Goal: Task Accomplishment & Management: Complete application form

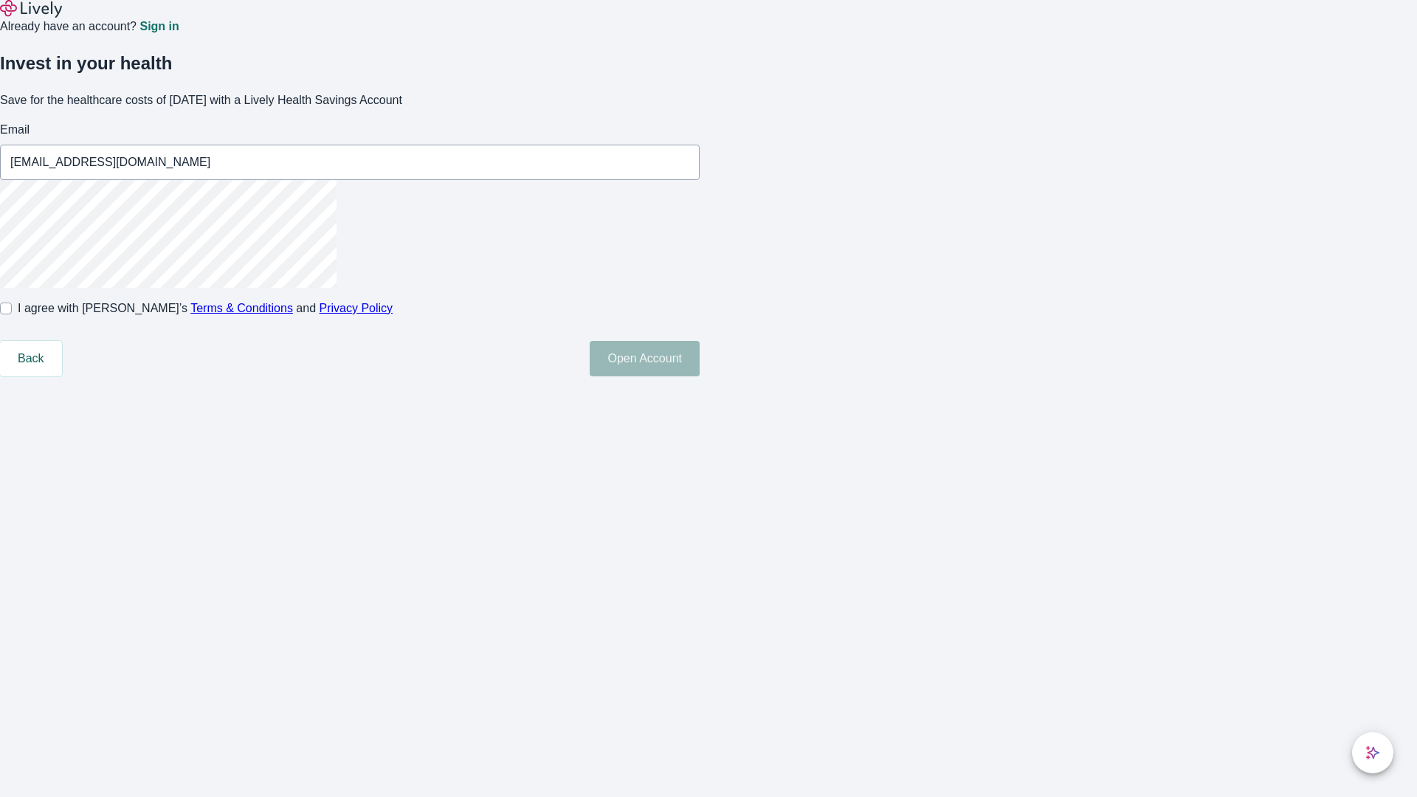
click at [12, 314] on input "I agree with Lively’s Terms & Conditions and Privacy Policy" at bounding box center [6, 309] width 12 height 12
checkbox input "true"
click at [700, 376] on button "Open Account" at bounding box center [645, 358] width 110 height 35
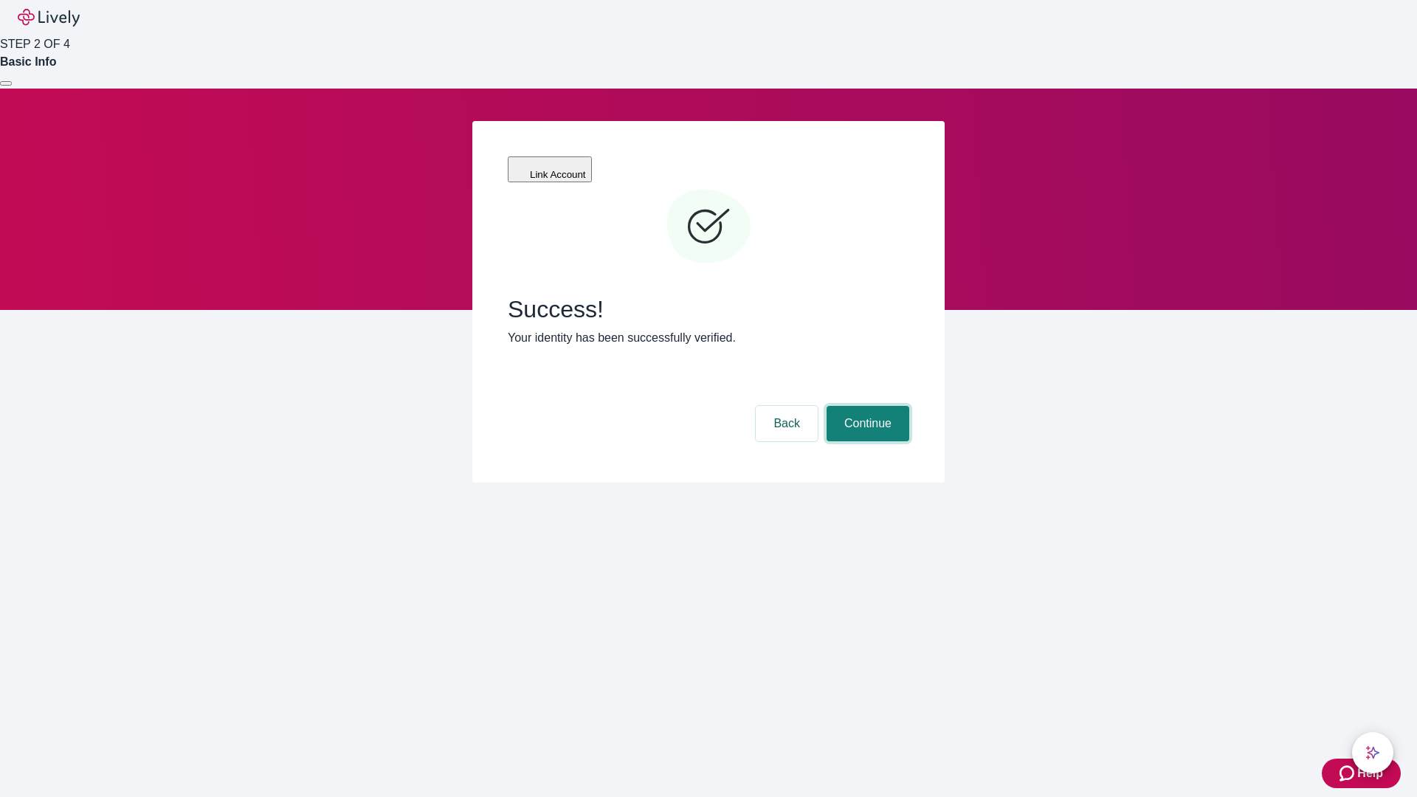
click at [866, 406] on button "Continue" at bounding box center [867, 423] width 83 height 35
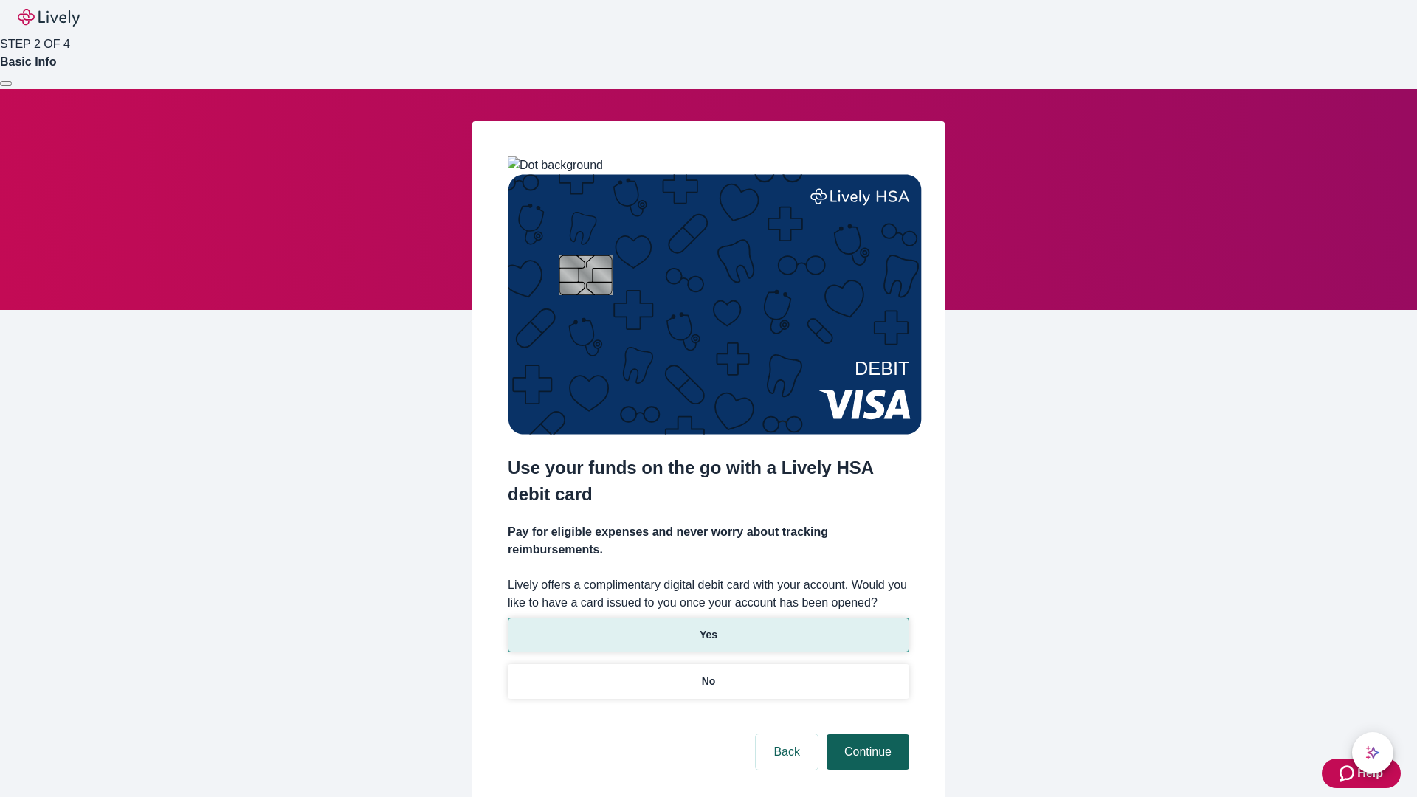
click at [708, 674] on p "No" at bounding box center [709, 681] width 14 height 15
click at [866, 734] on button "Continue" at bounding box center [867, 751] width 83 height 35
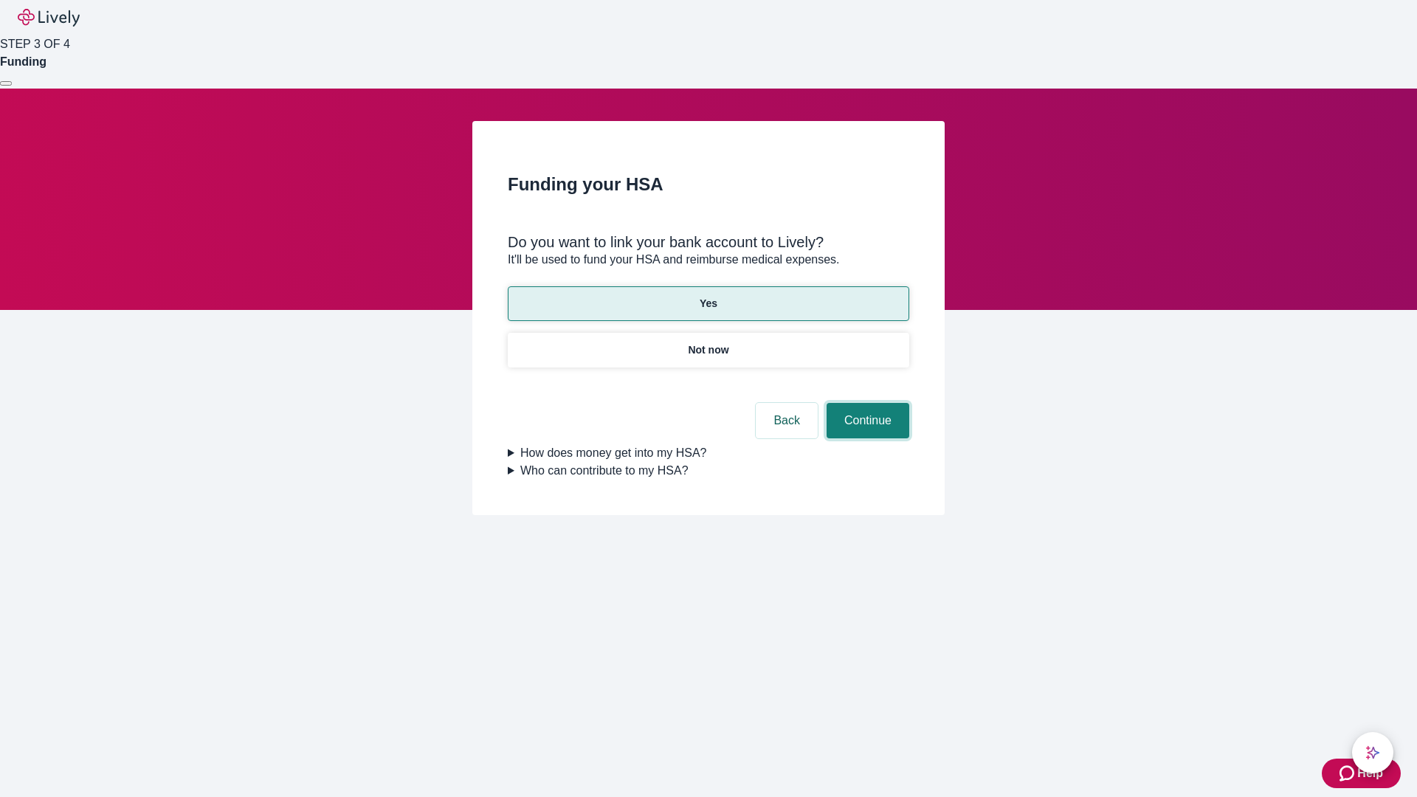
click at [866, 403] on button "Continue" at bounding box center [867, 420] width 83 height 35
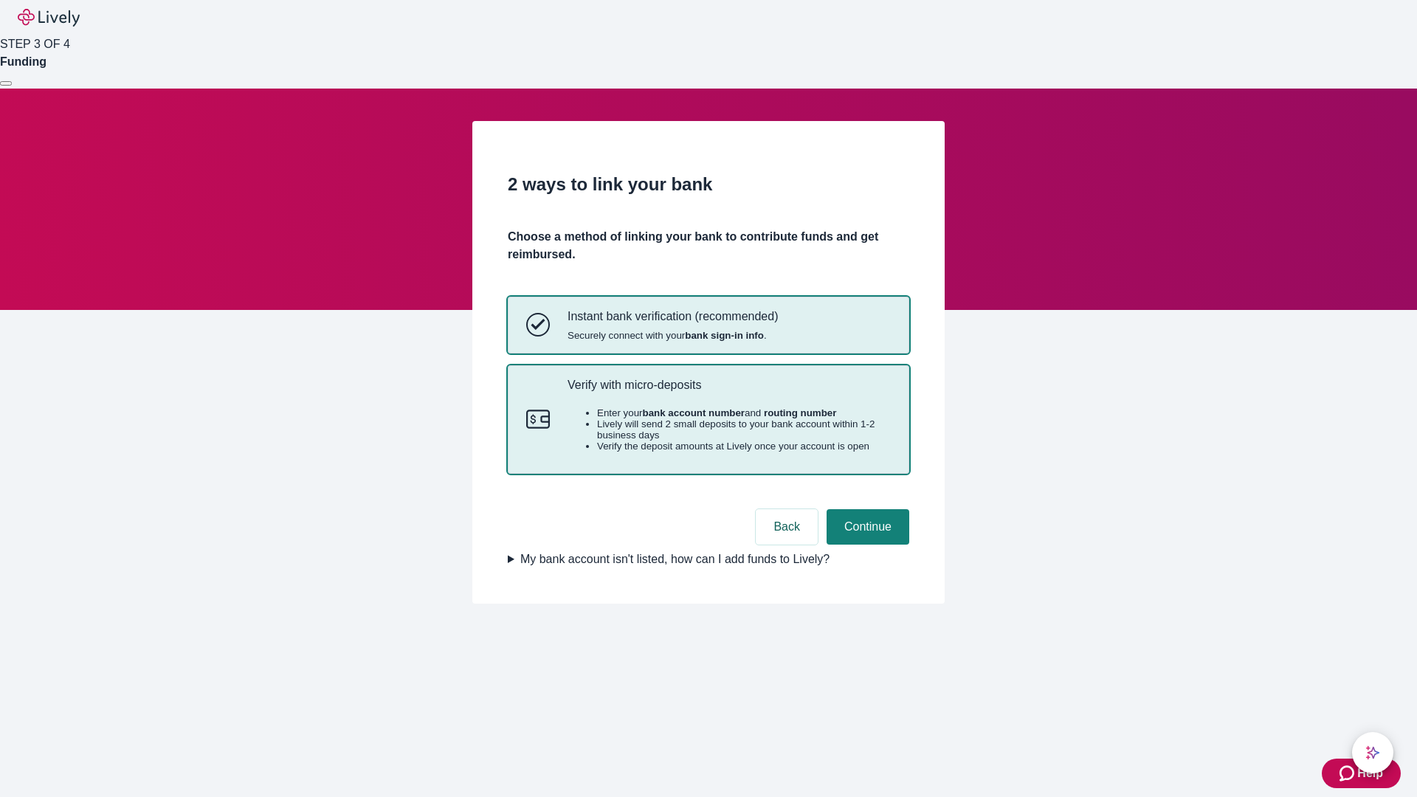
click at [728, 392] on p "Verify with micro-deposits" at bounding box center [728, 385] width 323 height 14
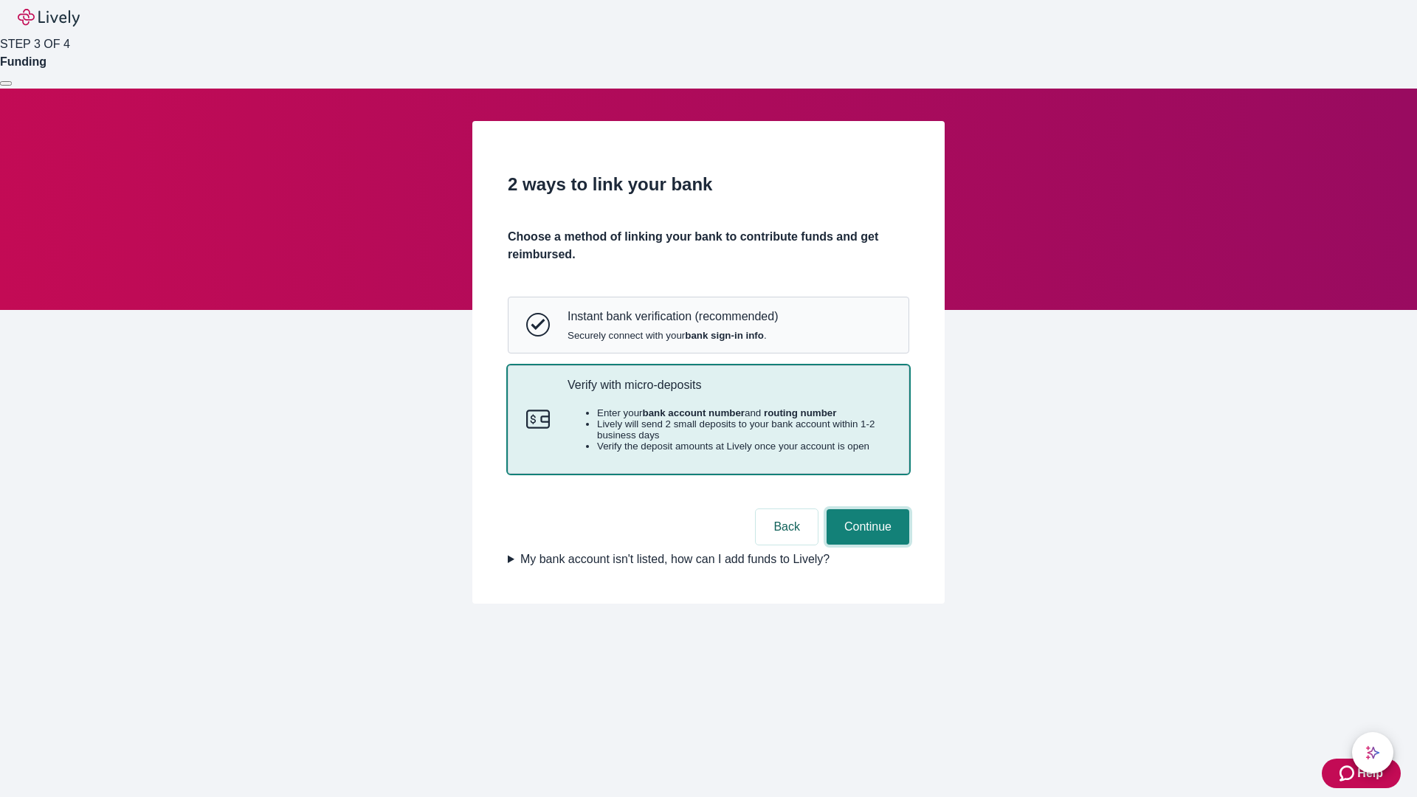
click at [866, 545] on button "Continue" at bounding box center [867, 526] width 83 height 35
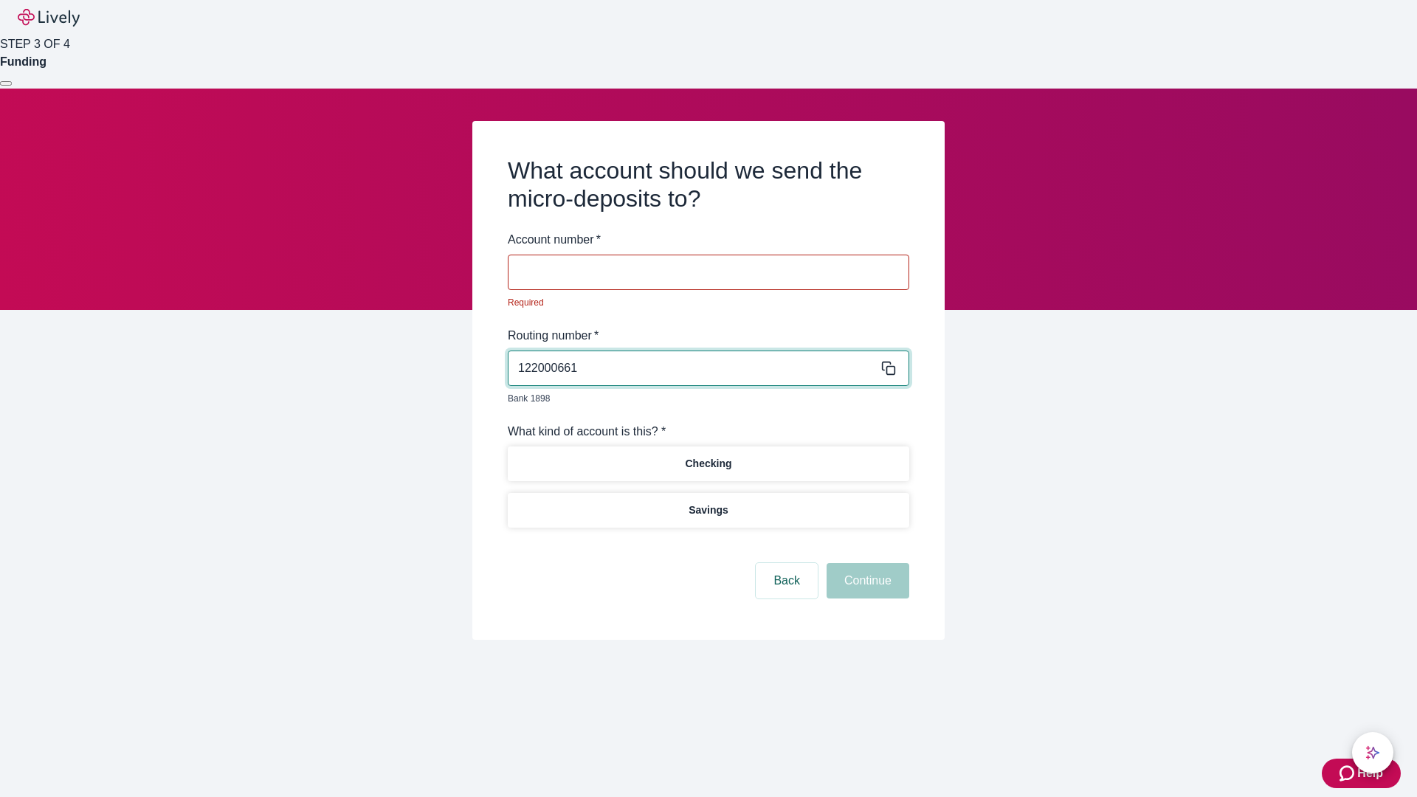
type input "122000661"
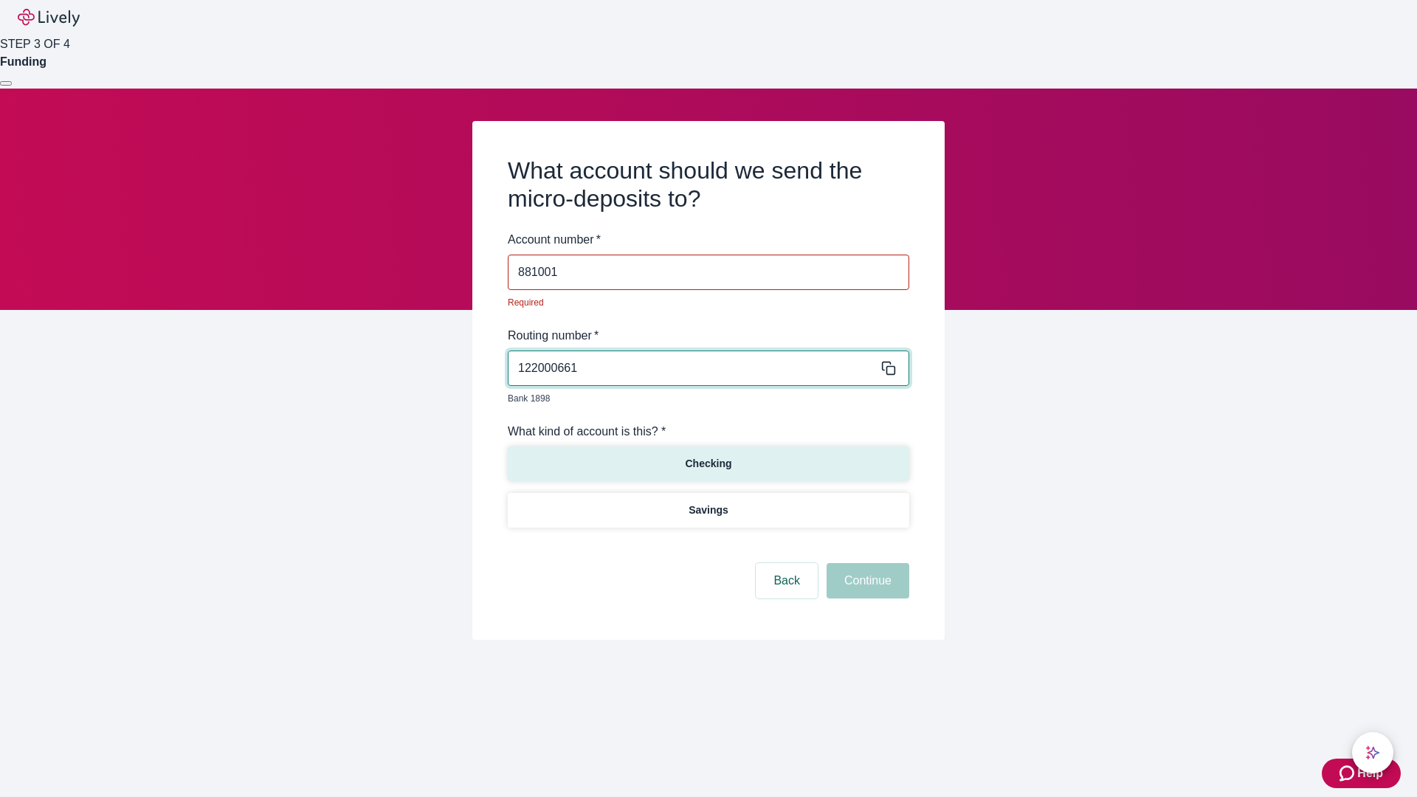
type input "881001"
click at [708, 456] on p "Checking" at bounding box center [708, 463] width 46 height 15
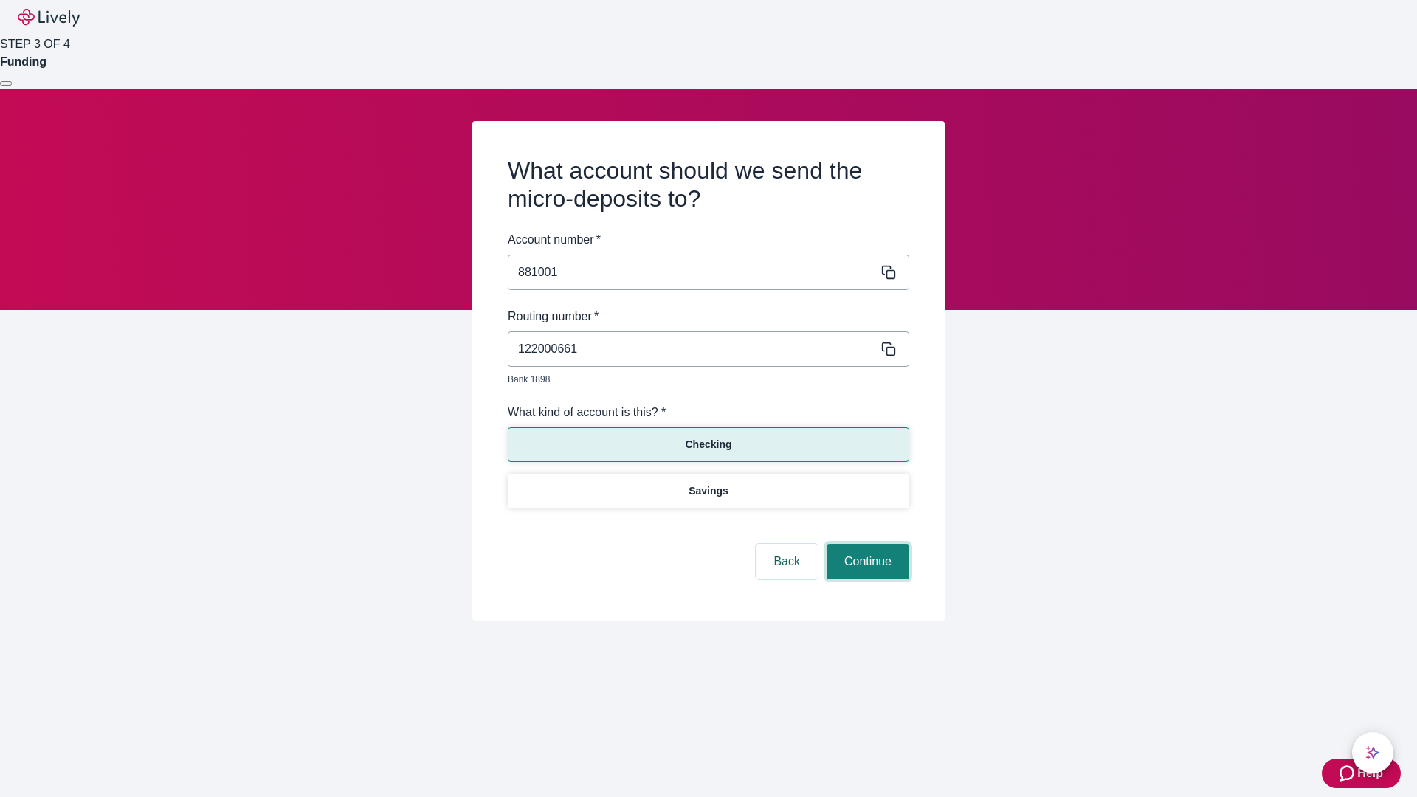
click at [866, 545] on button "Continue" at bounding box center [867, 561] width 83 height 35
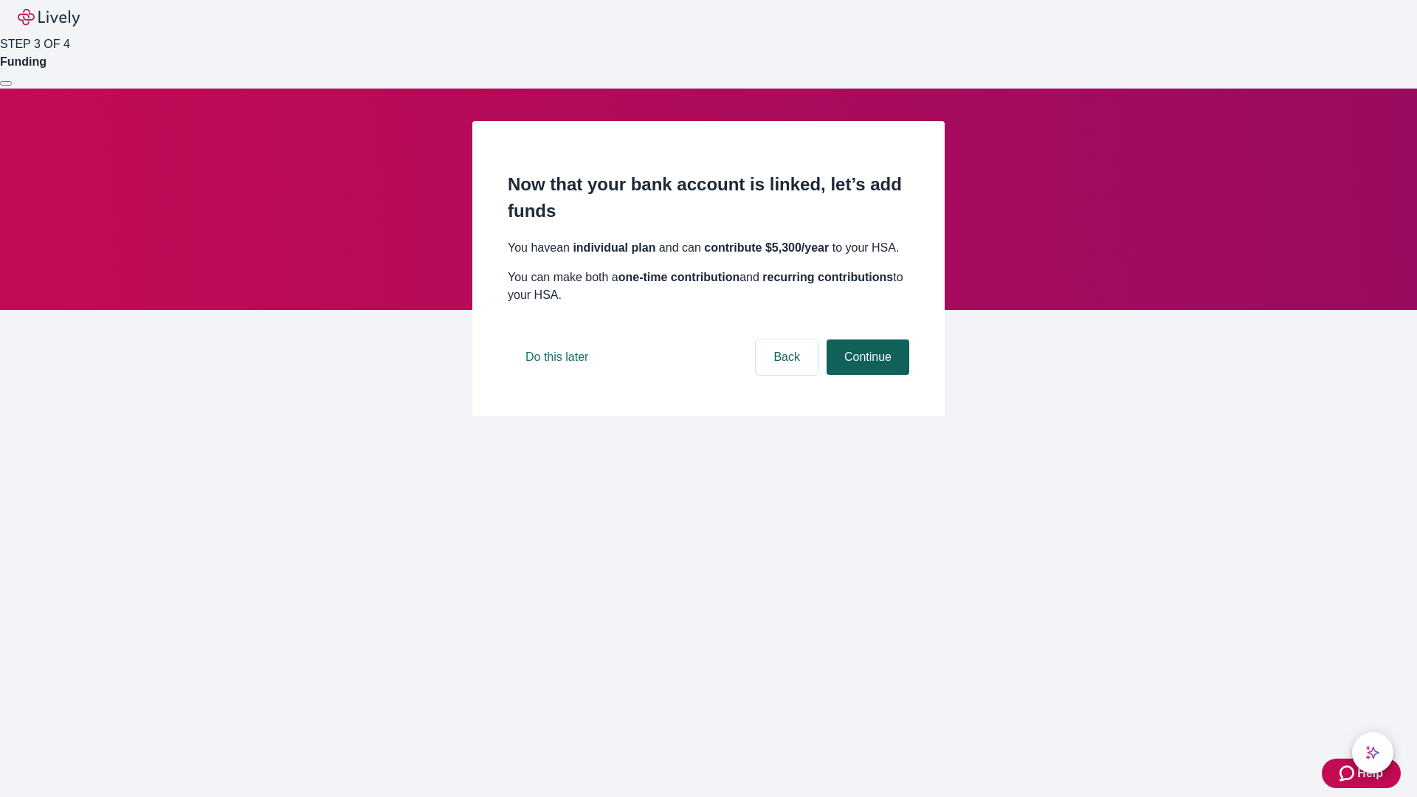
click at [866, 375] on button "Continue" at bounding box center [867, 356] width 83 height 35
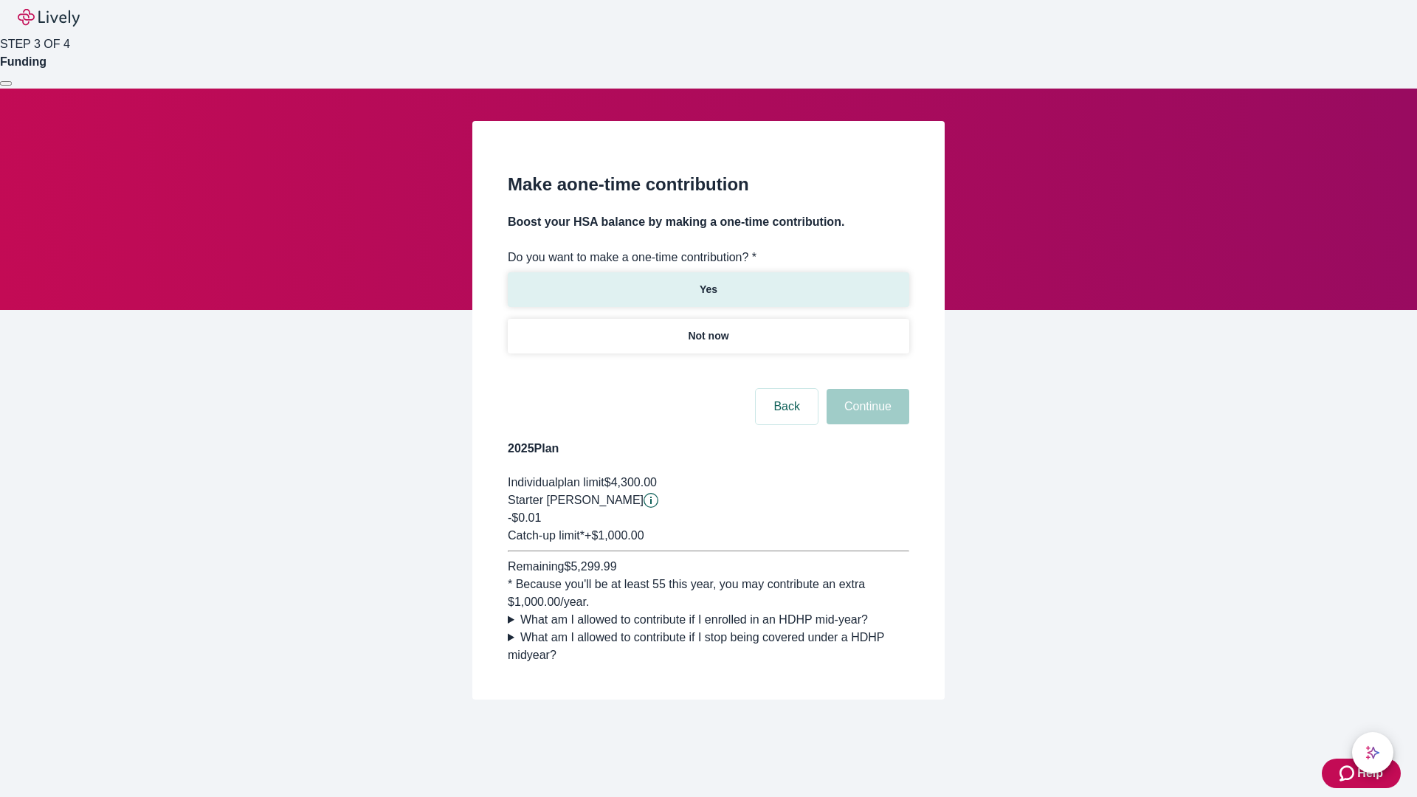
click at [708, 282] on p "Yes" at bounding box center [709, 289] width 18 height 15
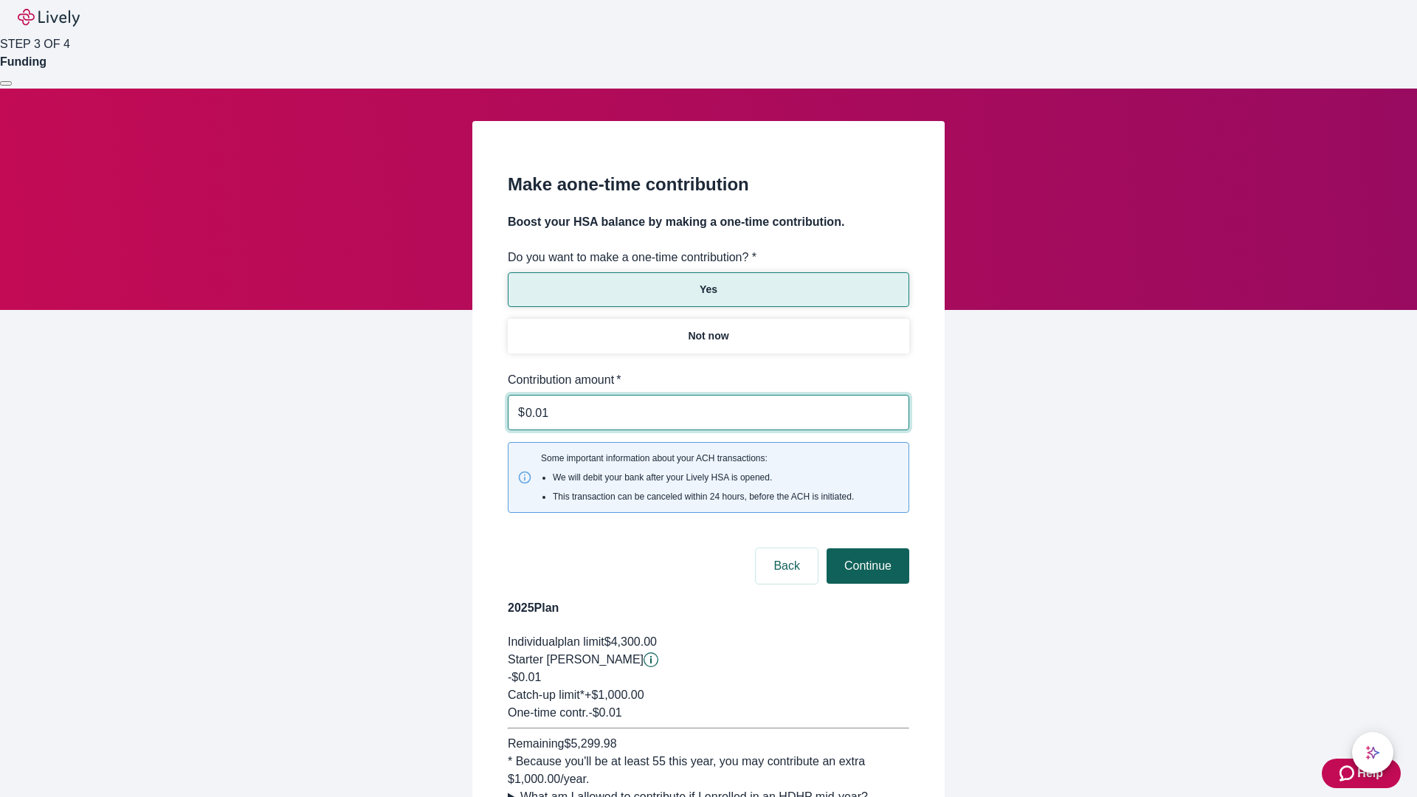
type input "0.01"
click at [866, 548] on button "Continue" at bounding box center [867, 565] width 83 height 35
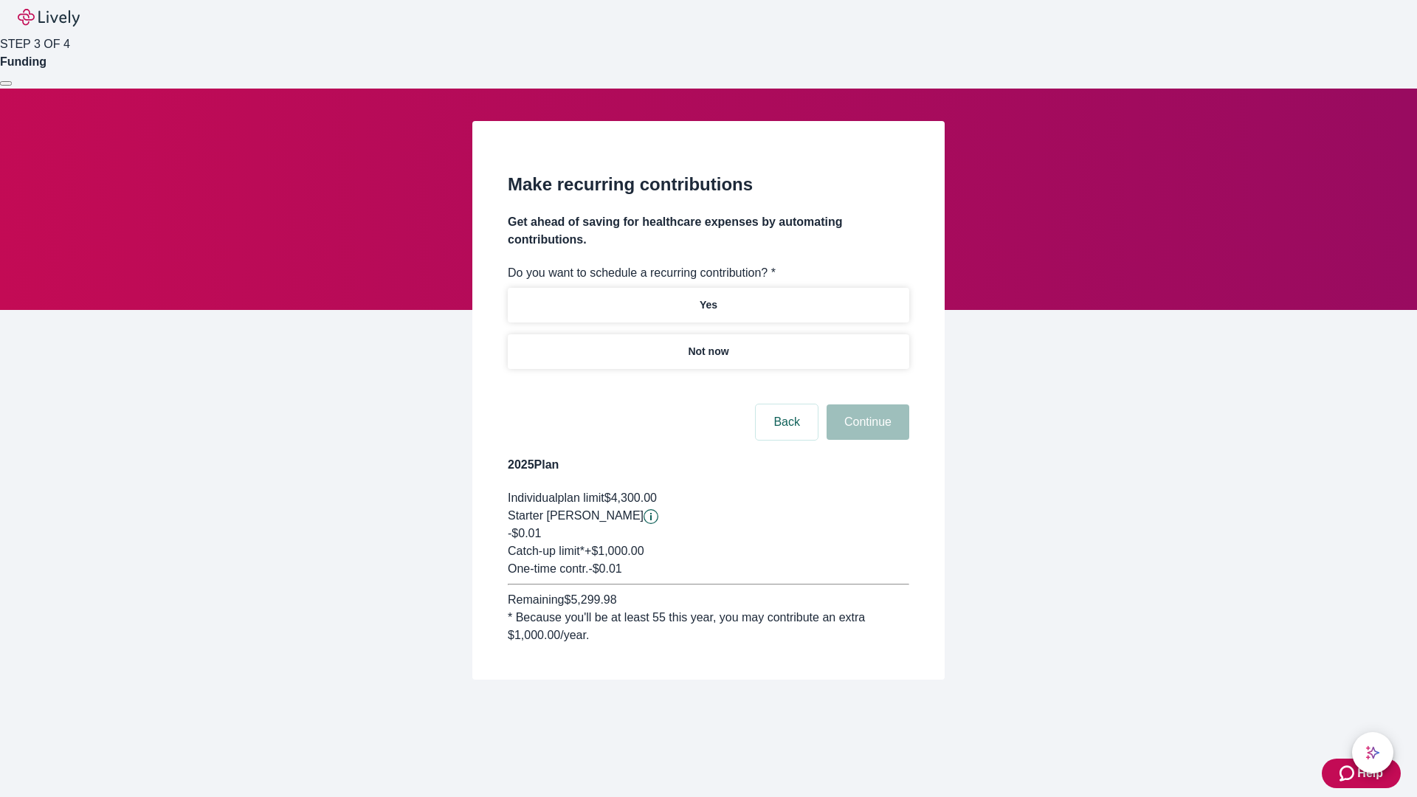
click at [708, 344] on p "Not now" at bounding box center [708, 351] width 41 height 15
click at [866, 404] on button "Continue" at bounding box center [867, 421] width 83 height 35
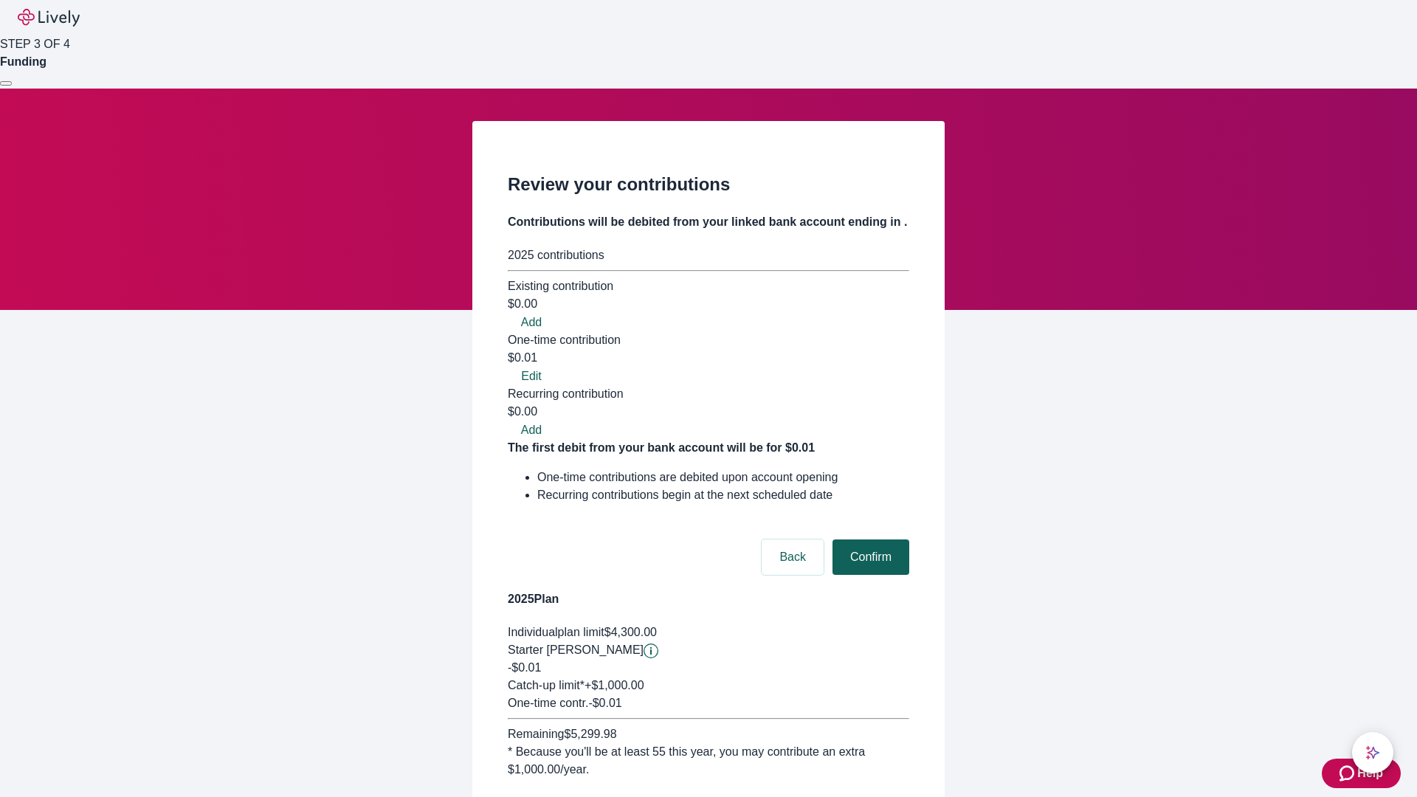
click at [868, 539] on button "Confirm" at bounding box center [870, 556] width 77 height 35
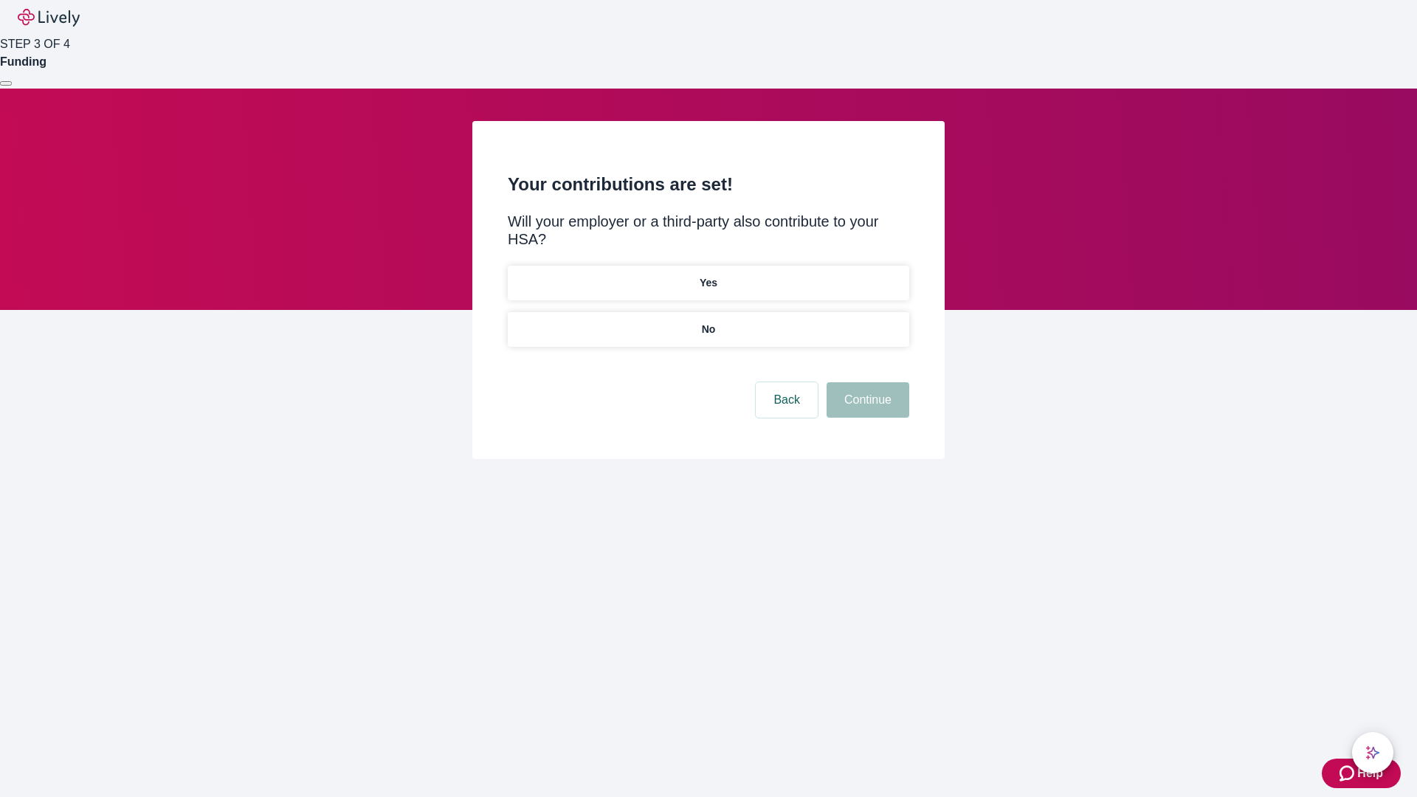
click at [708, 322] on p "No" at bounding box center [709, 329] width 14 height 15
click at [866, 382] on button "Continue" at bounding box center [867, 399] width 83 height 35
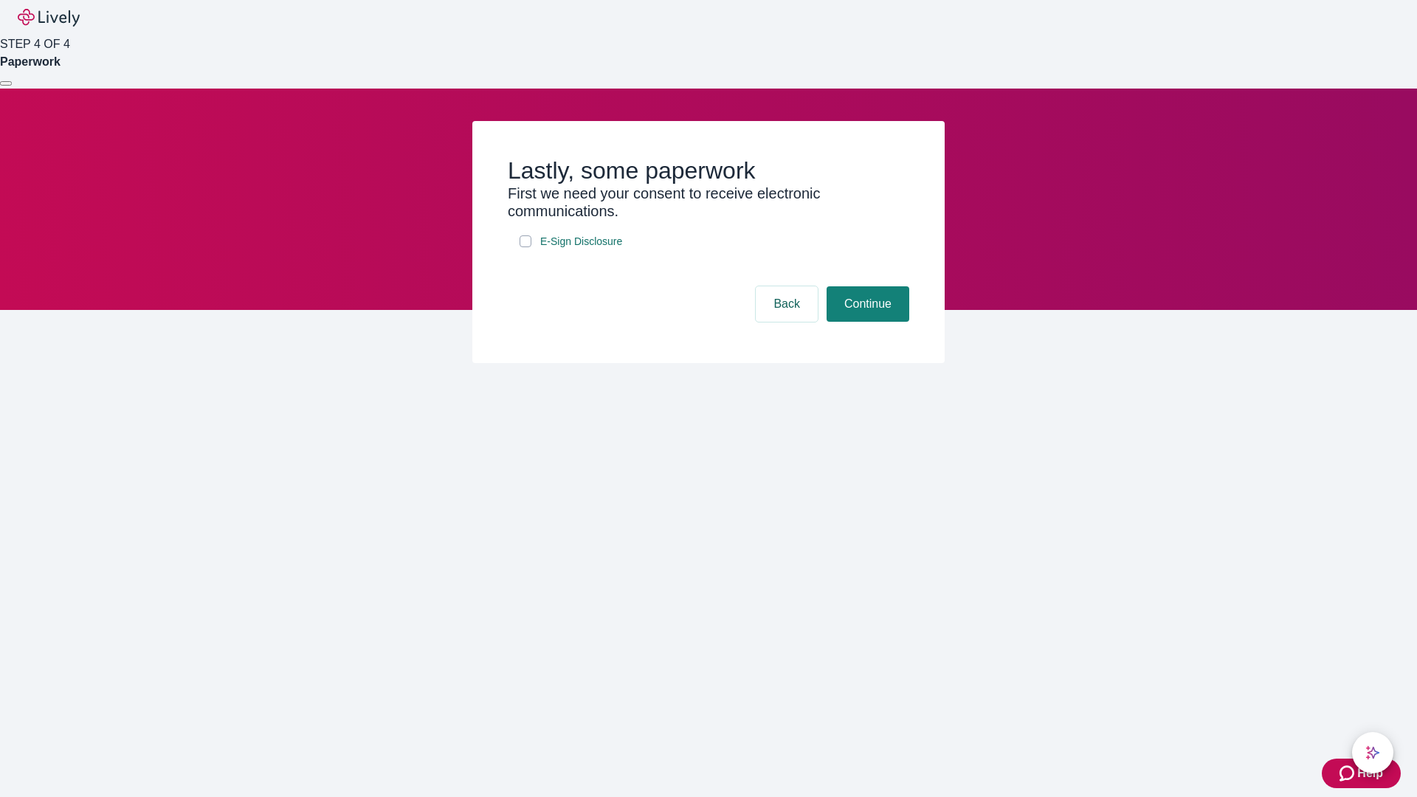
click at [525, 247] on input "E-Sign Disclosure" at bounding box center [525, 241] width 12 height 12
checkbox input "true"
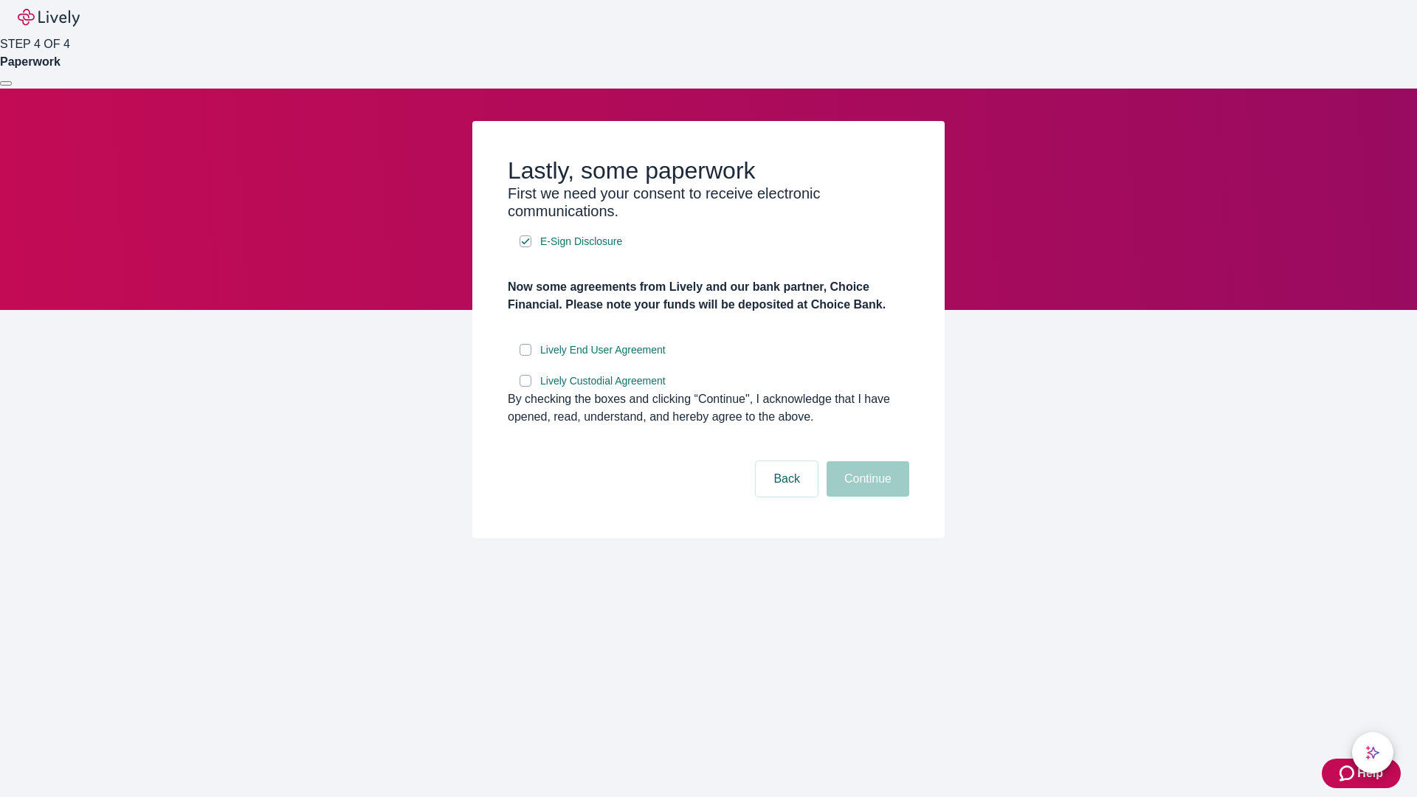
click at [525, 356] on input "Lively End User Agreement" at bounding box center [525, 350] width 12 height 12
checkbox input "true"
click at [525, 387] on input "Lively Custodial Agreement" at bounding box center [525, 381] width 12 height 12
checkbox input "true"
click at [866, 497] on button "Continue" at bounding box center [867, 478] width 83 height 35
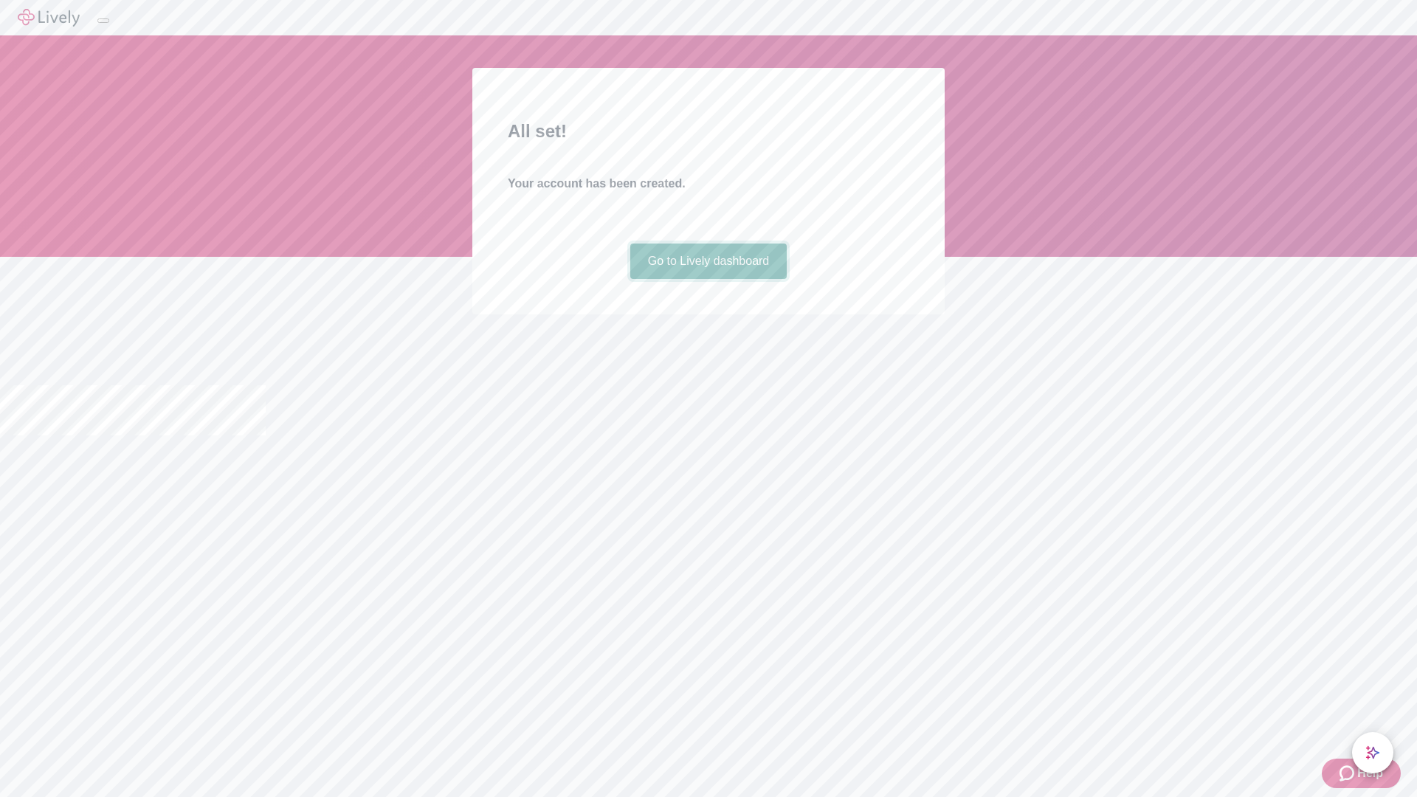
click at [708, 279] on link "Go to Lively dashboard" at bounding box center [708, 261] width 157 height 35
